Goal: Task Accomplishment & Management: Manage account settings

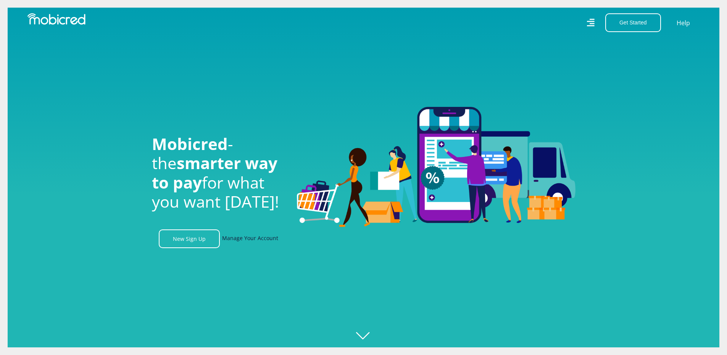
scroll to position [0, 979]
click at [255, 240] on link "Manage Your Account" at bounding box center [250, 238] width 56 height 19
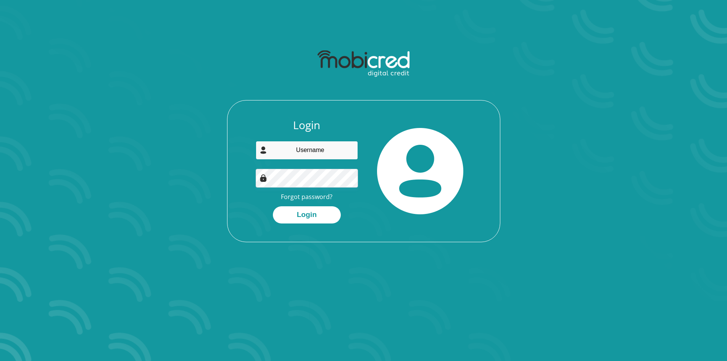
click at [306, 151] on input "email" at bounding box center [307, 150] width 102 height 19
type input "neilgoldman4@gmail.com"
click at [307, 212] on button "Login" at bounding box center [307, 214] width 68 height 17
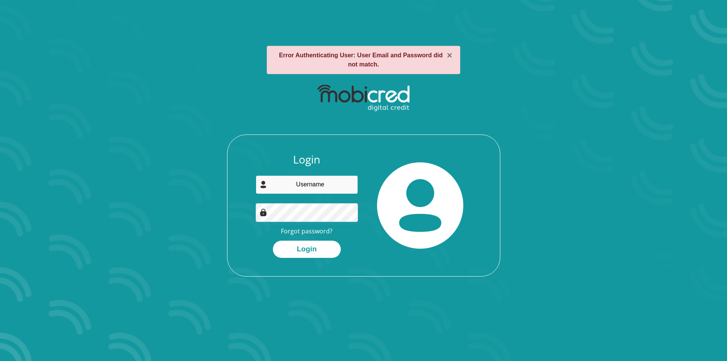
click at [318, 186] on input "email" at bounding box center [307, 184] width 102 height 19
type input "neilgoldman4@gmail.com"
click at [309, 247] on button "Login" at bounding box center [307, 249] width 68 height 17
click at [316, 184] on input "email" at bounding box center [307, 184] width 102 height 19
type input "neilgoldman4@gmail.com"
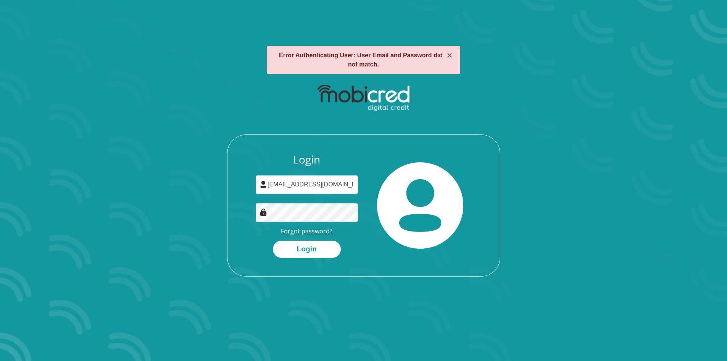
click at [309, 229] on link "Forgot password?" at bounding box center [307, 231] width 52 height 8
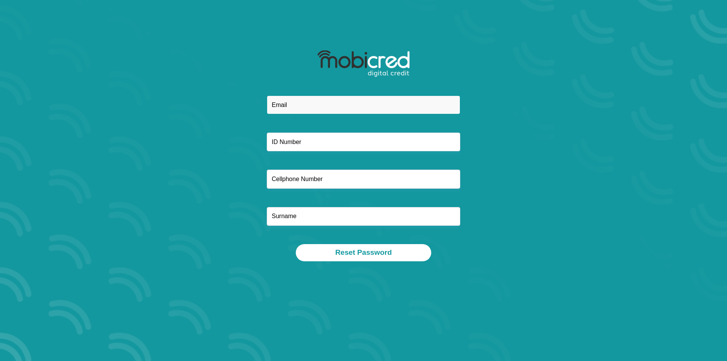
click at [340, 105] on input "email" at bounding box center [364, 104] width 194 height 19
type input "neilgoldman4@gmail.com"
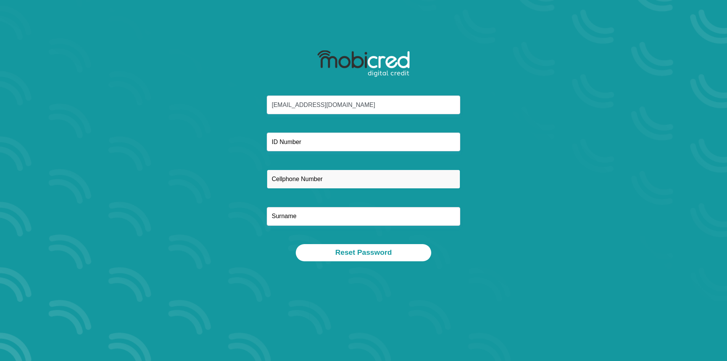
type input "0827488090"
type input "Goldman"
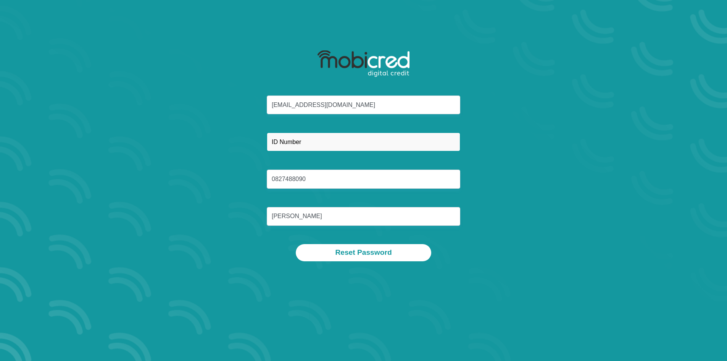
click at [316, 143] on input "text" at bounding box center [364, 141] width 194 height 19
type input "7310105189084"
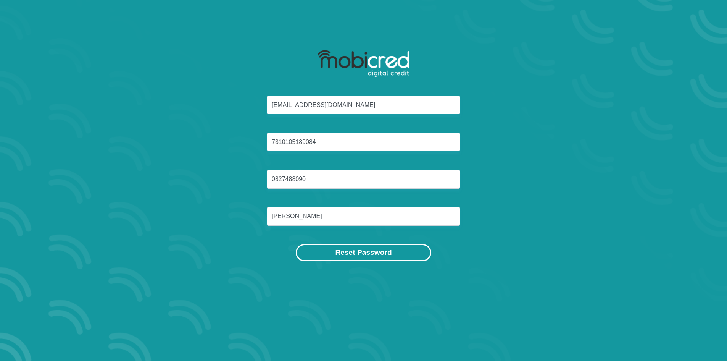
click at [343, 251] on button "Reset Password" at bounding box center [363, 252] width 135 height 17
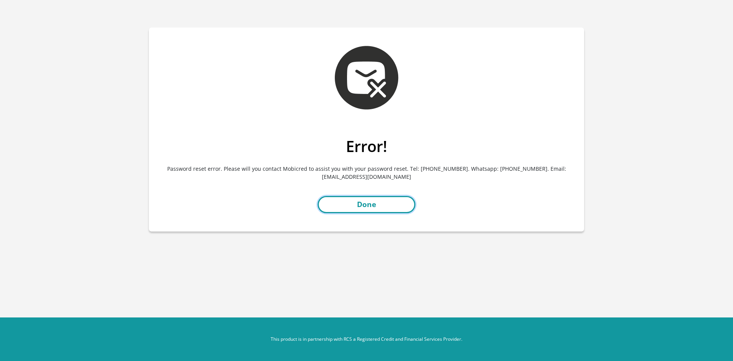
click at [370, 201] on link "Done" at bounding box center [367, 204] width 98 height 17
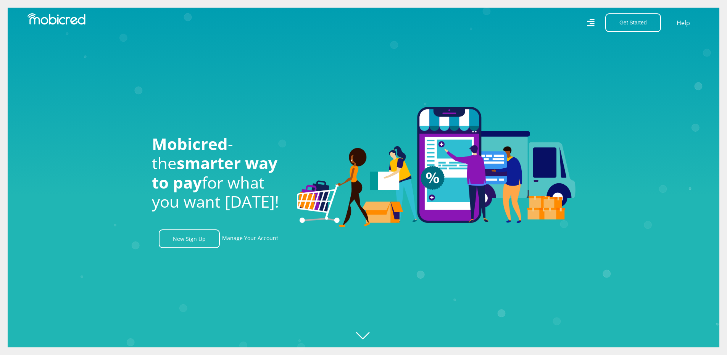
scroll to position [0, 544]
click at [367, 337] on icon "Created with Raphaël 2.3.0" at bounding box center [371, 177] width 727 height 355
click at [254, 240] on link "Manage Your Account" at bounding box center [250, 238] width 56 height 19
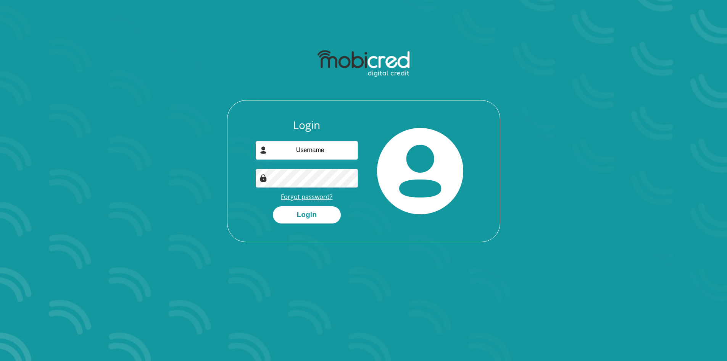
click at [303, 197] on link "Forgot password?" at bounding box center [307, 196] width 52 height 8
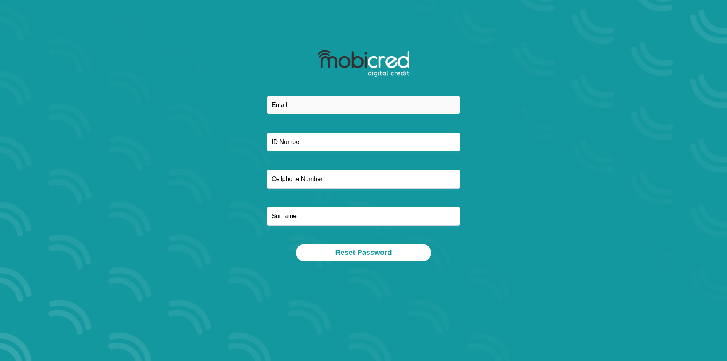
click at [330, 103] on input "email" at bounding box center [364, 104] width 194 height 19
type input "neilgoldman4@gmail.com"
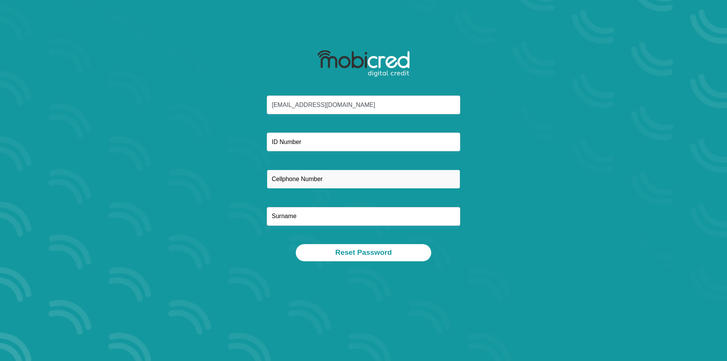
type input "0827488090"
type input "Goldman"
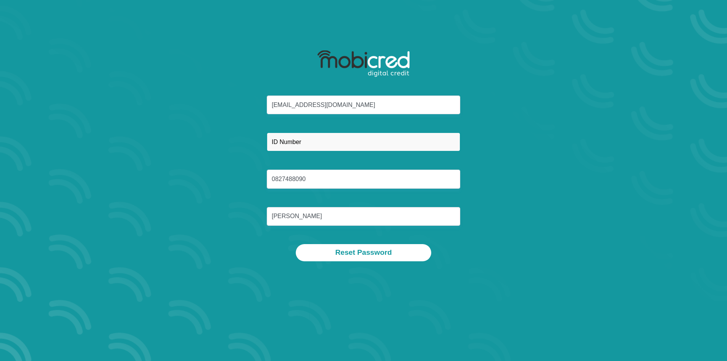
click at [326, 144] on input "text" at bounding box center [364, 141] width 194 height 19
type input "7310105189084"
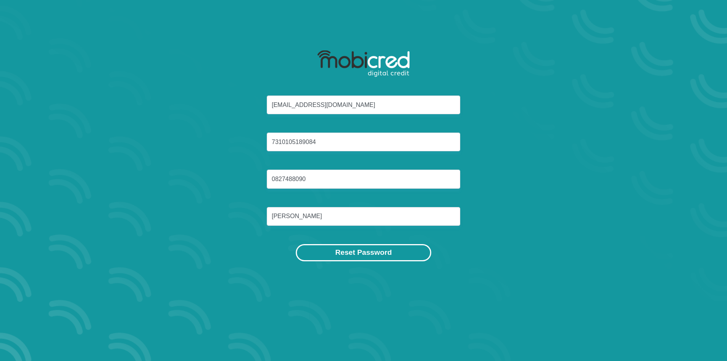
click at [366, 253] on button "Reset Password" at bounding box center [363, 252] width 135 height 17
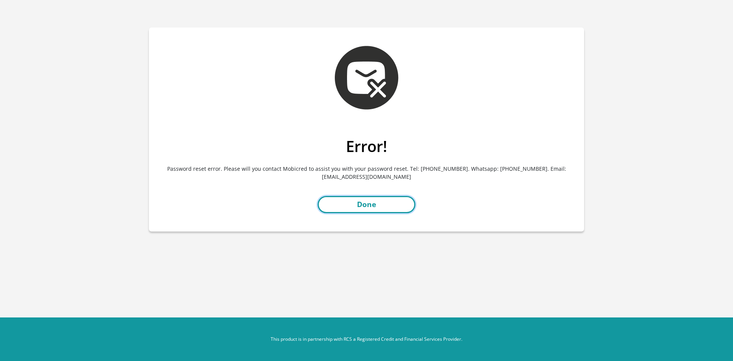
click at [370, 207] on link "Done" at bounding box center [367, 204] width 98 height 17
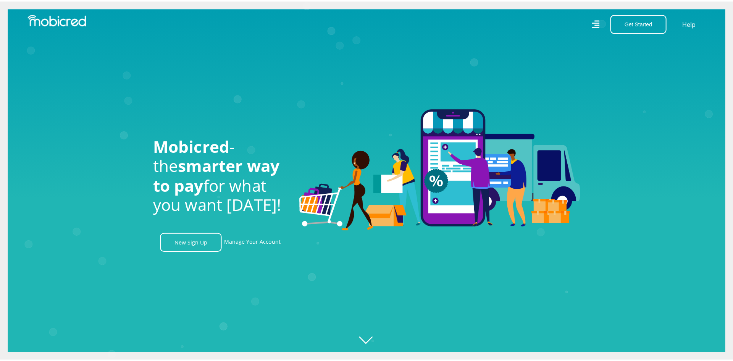
scroll to position [0, 1741]
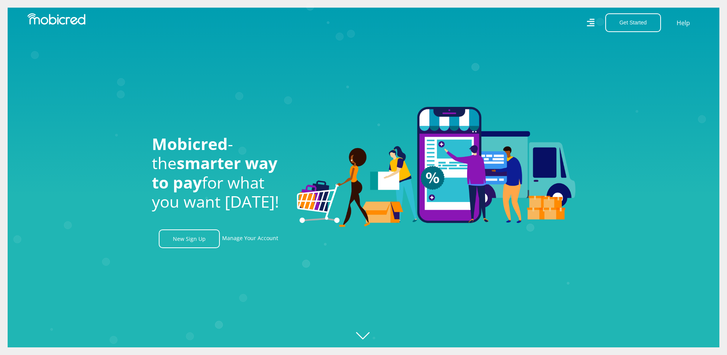
click at [588, 23] on icon at bounding box center [591, 22] width 8 height 11
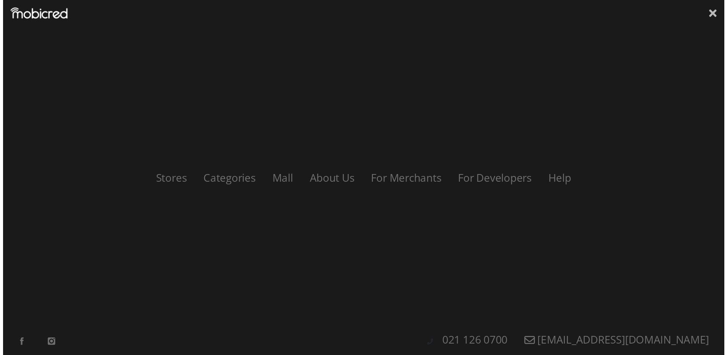
scroll to position [0, 0]
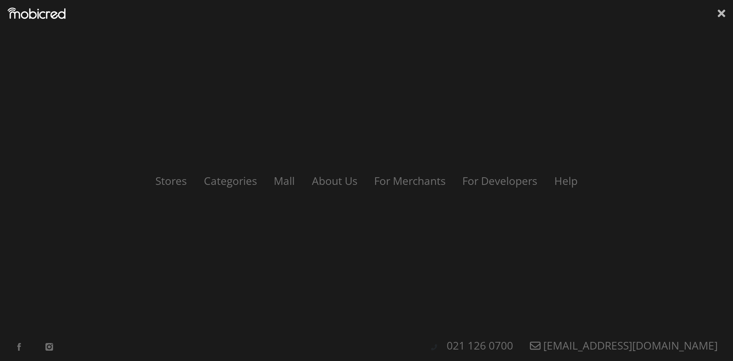
click at [722, 15] on icon at bounding box center [722, 14] width 8 height 8
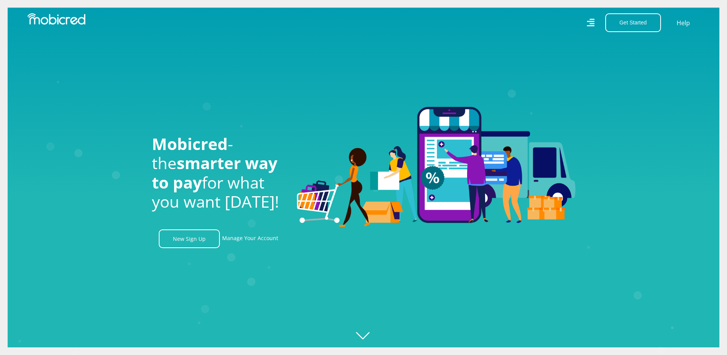
scroll to position [0, 0]
drag, startPoint x: 238, startPoint y: 241, endPoint x: 241, endPoint y: 237, distance: 4.9
click at [238, 239] on link "Manage Your Account" at bounding box center [250, 238] width 56 height 19
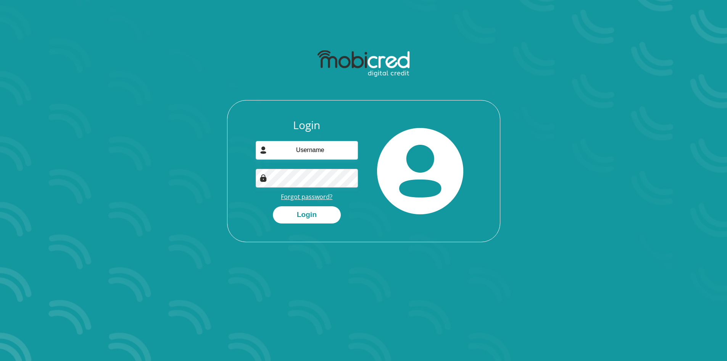
click at [311, 197] on link "Forgot password?" at bounding box center [307, 196] width 52 height 8
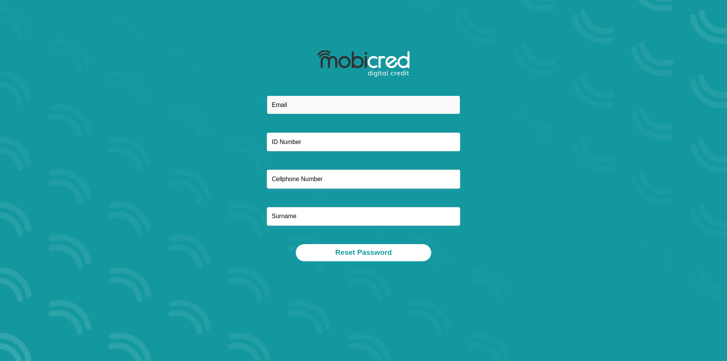
click at [338, 105] on input "email" at bounding box center [364, 104] width 194 height 19
type input "neilgoldman4@gmail.com"
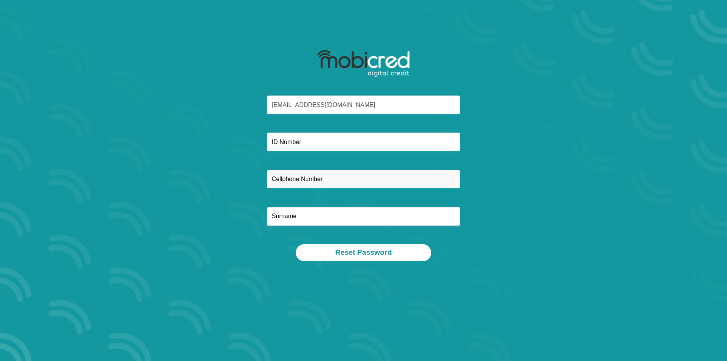
type input "0827488090"
type input "Goldman"
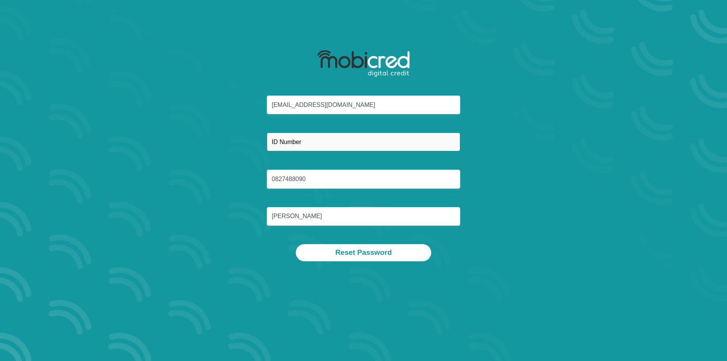
click at [299, 141] on input "text" at bounding box center [364, 141] width 194 height 19
type input "7310105189084"
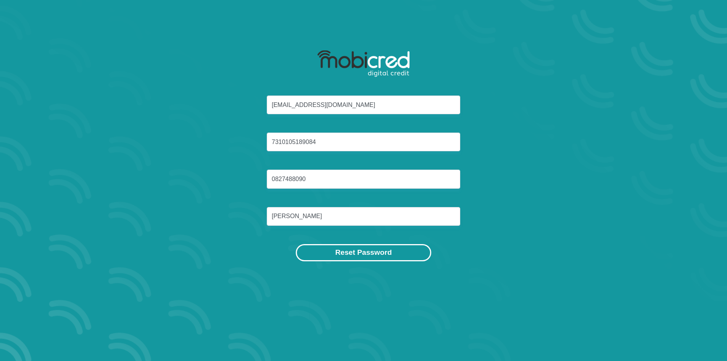
click at [365, 254] on button "Reset Password" at bounding box center [363, 252] width 135 height 17
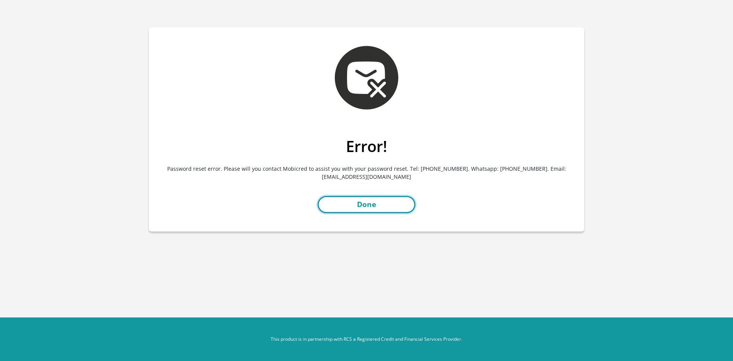
click at [371, 202] on link "Done" at bounding box center [367, 204] width 98 height 17
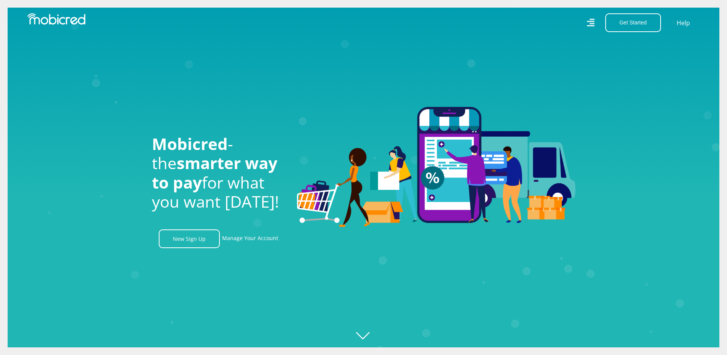
scroll to position [0, 979]
click at [232, 241] on link "Manage Your Account" at bounding box center [250, 238] width 56 height 19
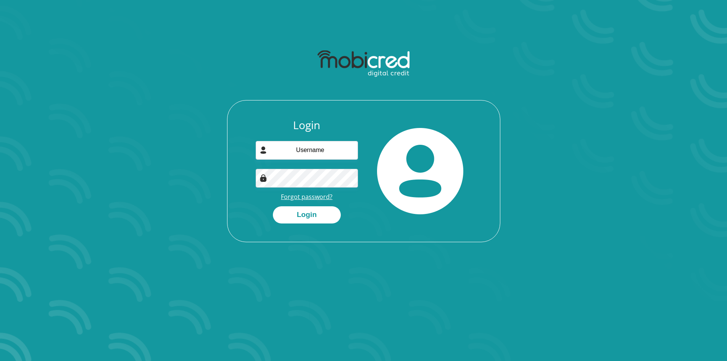
click at [318, 198] on link "Forgot password?" at bounding box center [307, 196] width 52 height 8
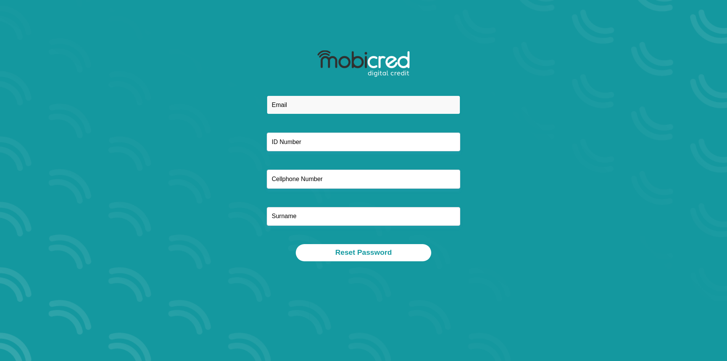
click at [289, 107] on input "email" at bounding box center [364, 104] width 194 height 19
type input "neil@heartfm.co.za"
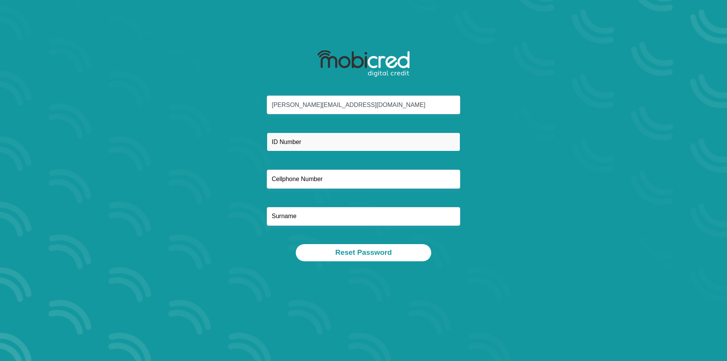
click at [314, 141] on input "text" at bounding box center [364, 141] width 194 height 19
type input "7310105189084"
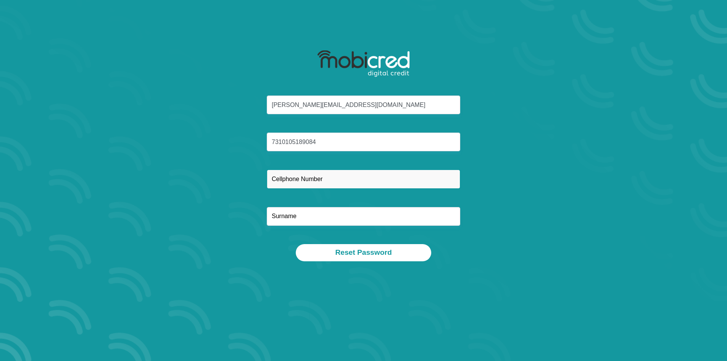
click at [313, 180] on input "text" at bounding box center [364, 179] width 194 height 19
type input "0827488090"
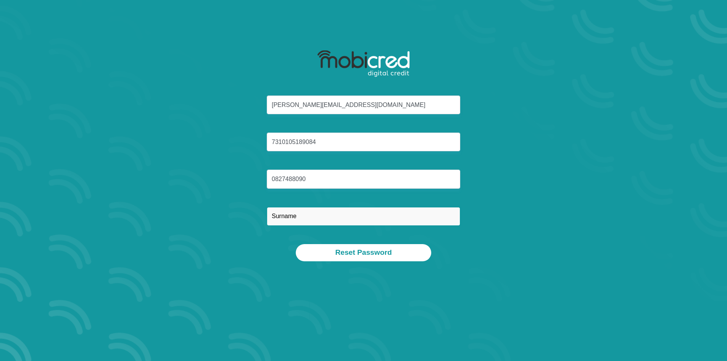
type input "Goldman"
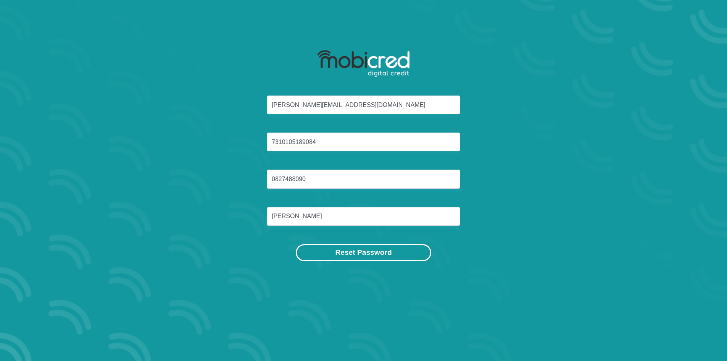
click at [366, 251] on button "Reset Password" at bounding box center [363, 252] width 135 height 17
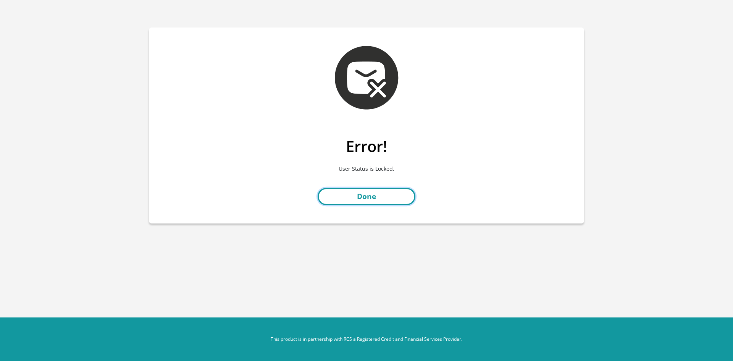
click at [372, 193] on link "Done" at bounding box center [367, 196] width 98 height 17
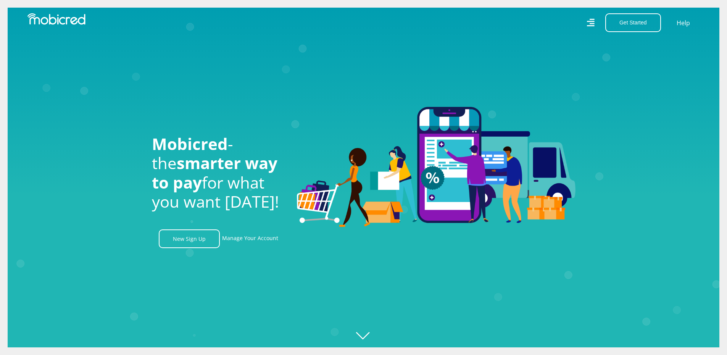
scroll to position [0, 1741]
